Goal: Information Seeking & Learning: Learn about a topic

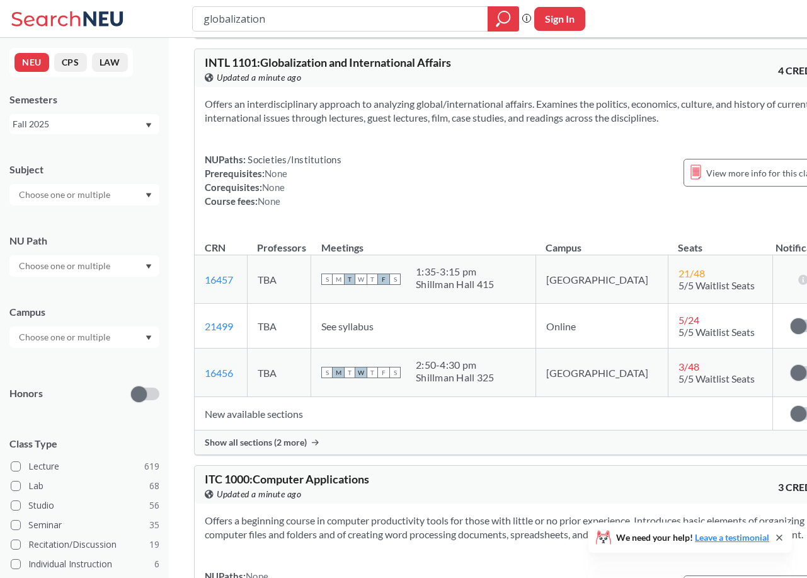
scroll to position [396, 0]
click at [311, 17] on input "globalization" at bounding box center [340, 18] width 277 height 21
type input "games"
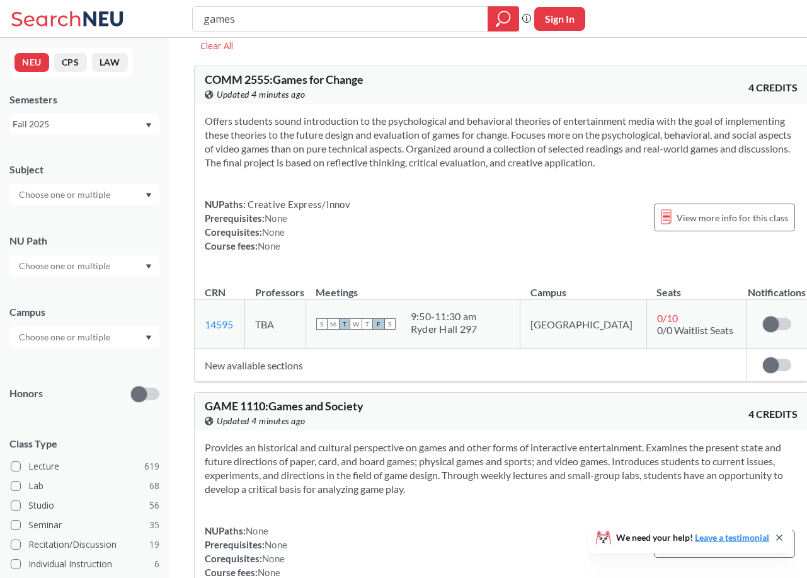
scroll to position [83, 0]
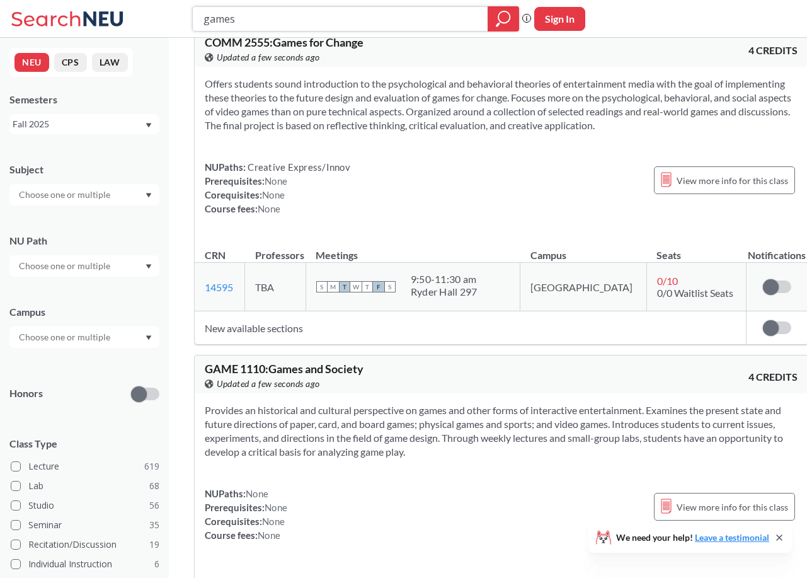
click at [326, 16] on input "games" at bounding box center [340, 18] width 277 height 21
type input "Film music"
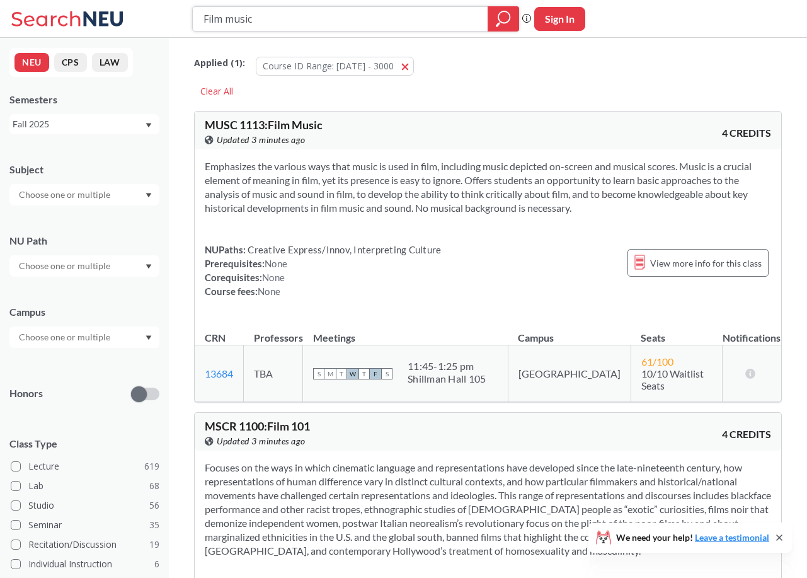
click at [307, 18] on input "Film music" at bounding box center [340, 18] width 277 height 21
type input "ROCK MUSIC"
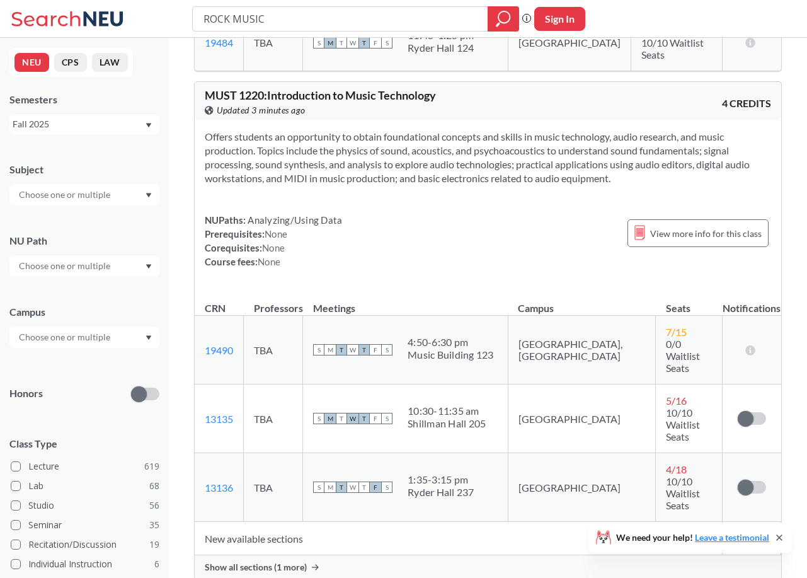
scroll to position [5841, 0]
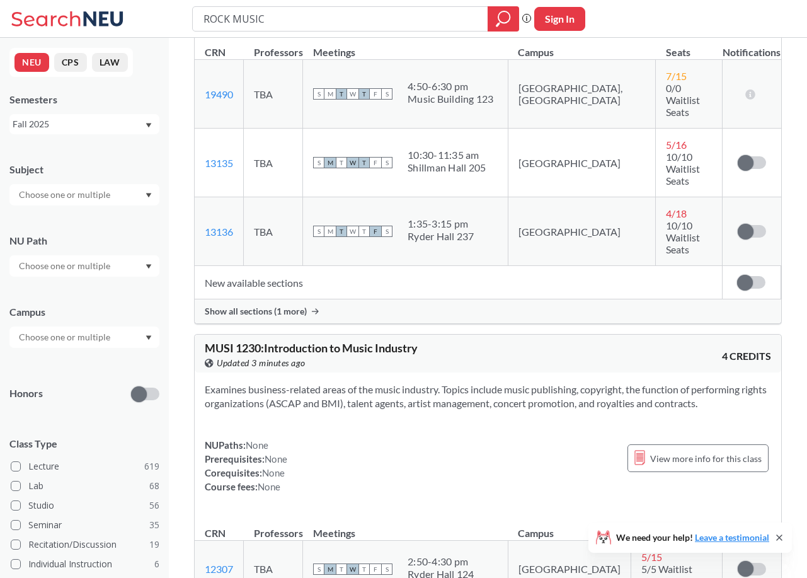
click at [299, 18] on input "ROCK MUSIC" at bounding box center [340, 18] width 277 height 21
type input "history of rock"
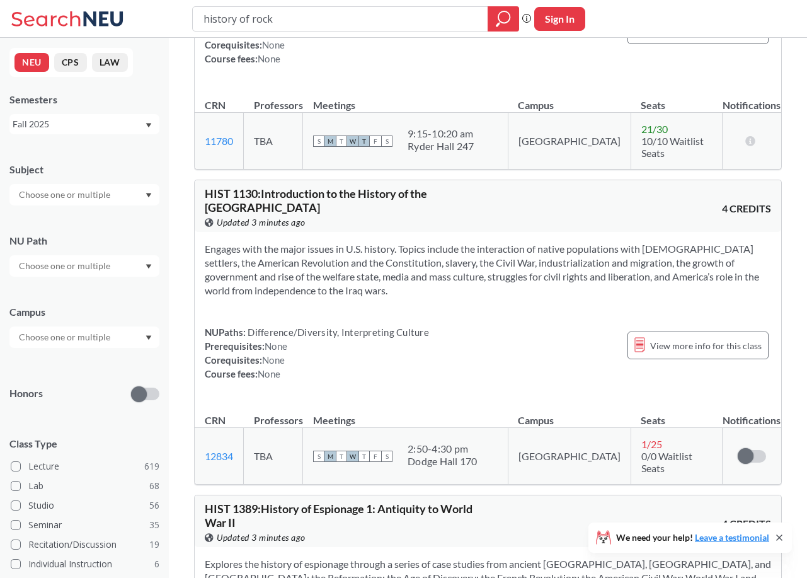
scroll to position [2857, 0]
